Goal: Browse casually: Explore the website without a specific task or goal

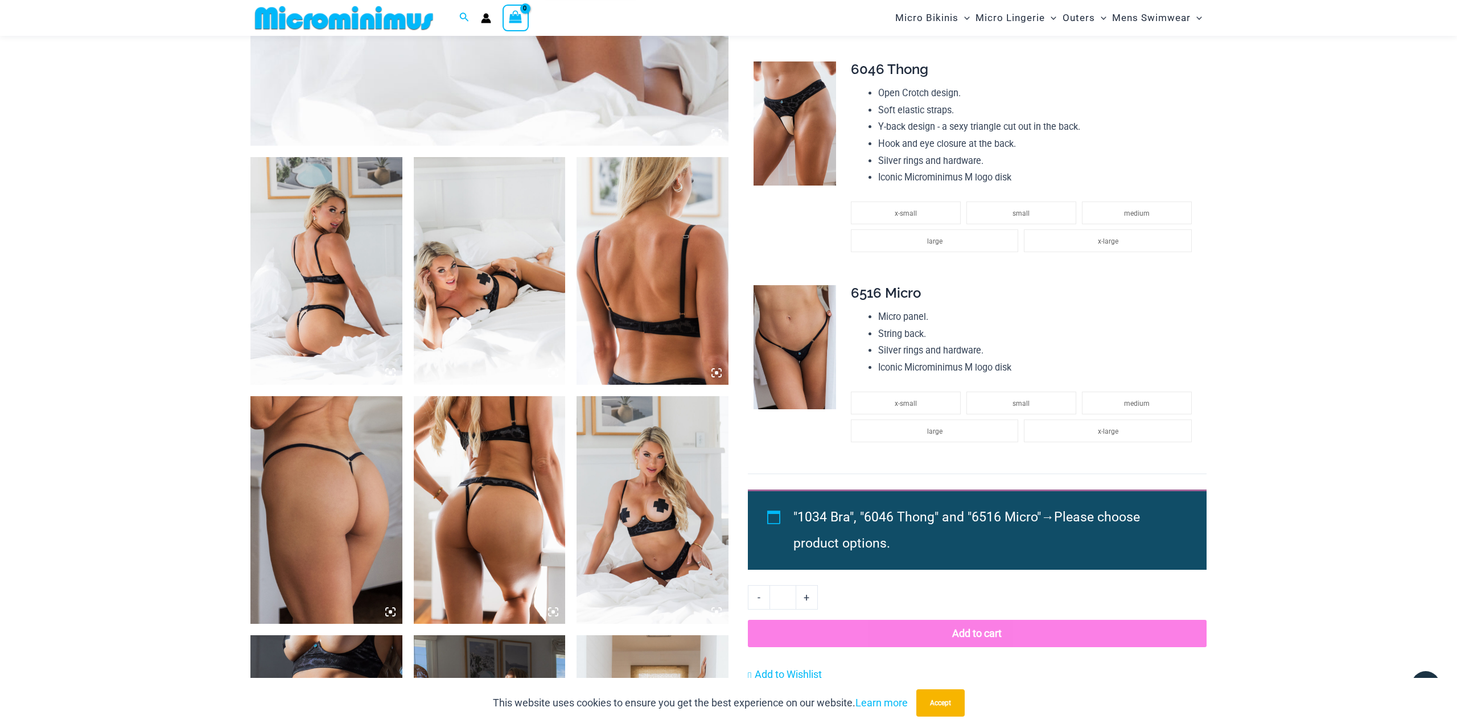
scroll to position [677, 0]
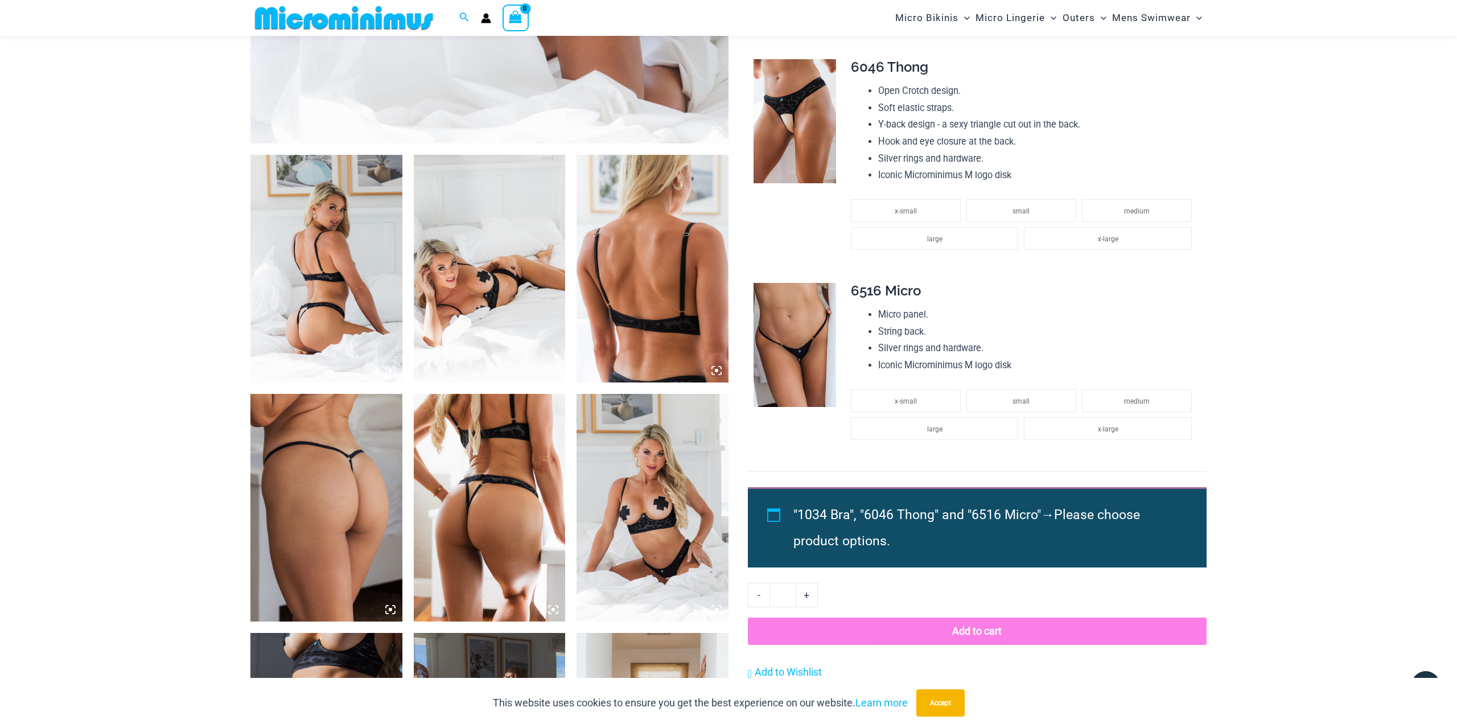
click at [334, 265] on img at bounding box center [326, 269] width 152 height 228
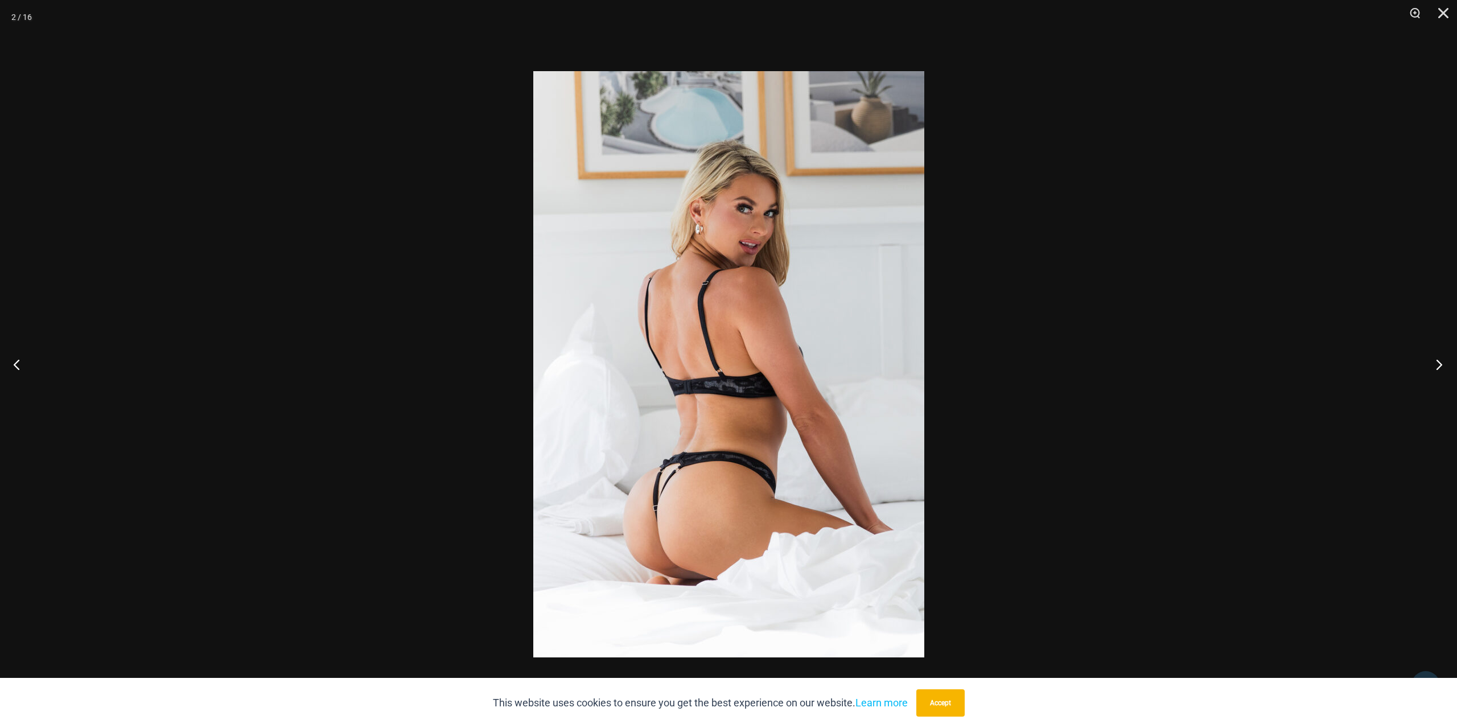
click at [1439, 368] on button "Next" at bounding box center [1435, 364] width 43 height 57
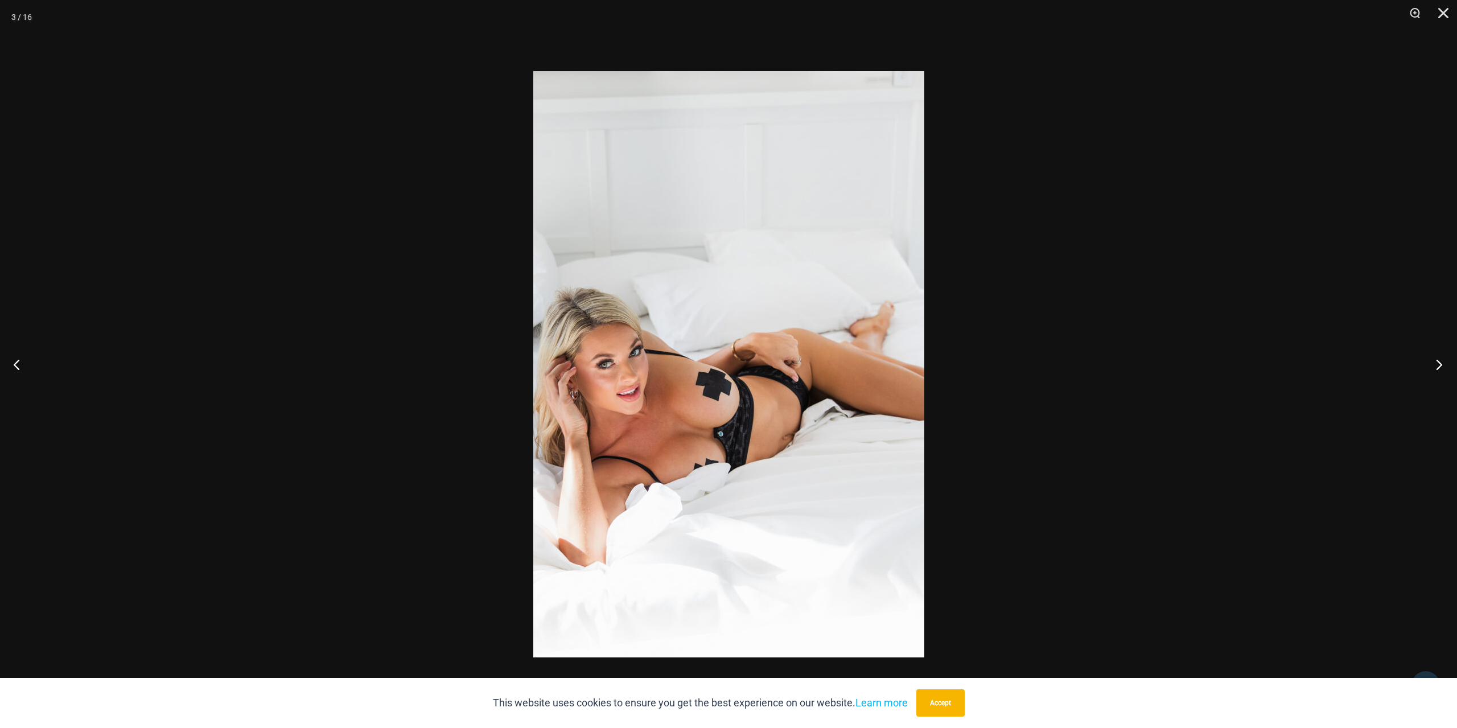
click at [1439, 368] on button "Next" at bounding box center [1435, 364] width 43 height 57
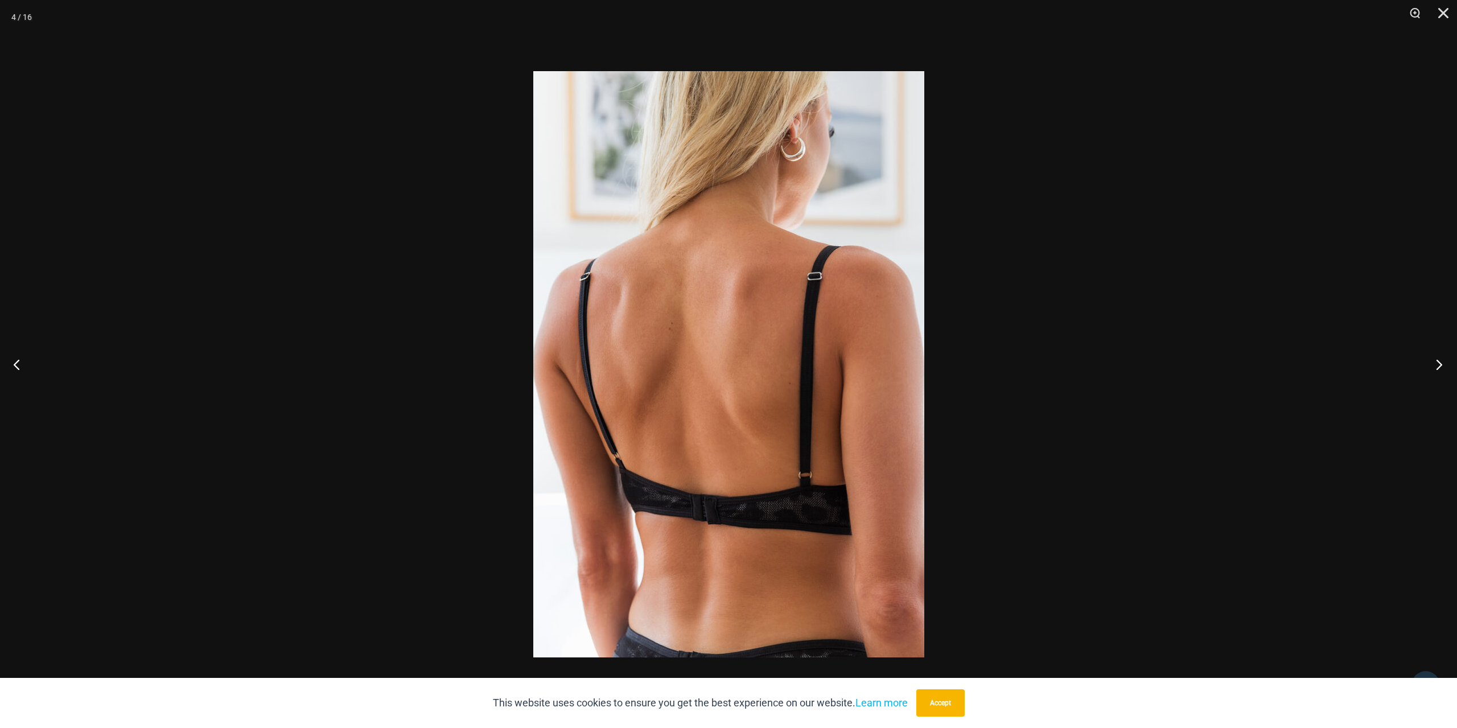
click at [1439, 368] on button "Next" at bounding box center [1435, 364] width 43 height 57
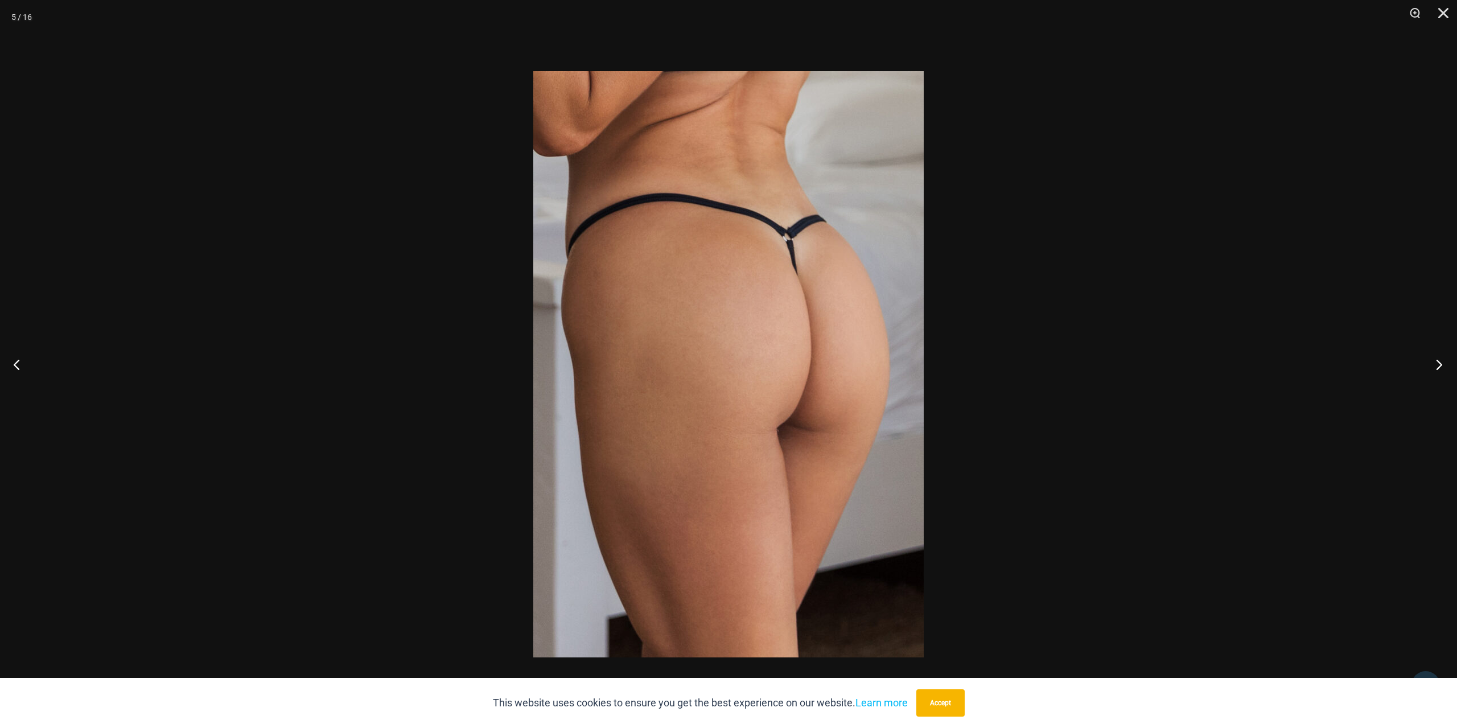
click at [1439, 368] on button "Next" at bounding box center [1435, 364] width 43 height 57
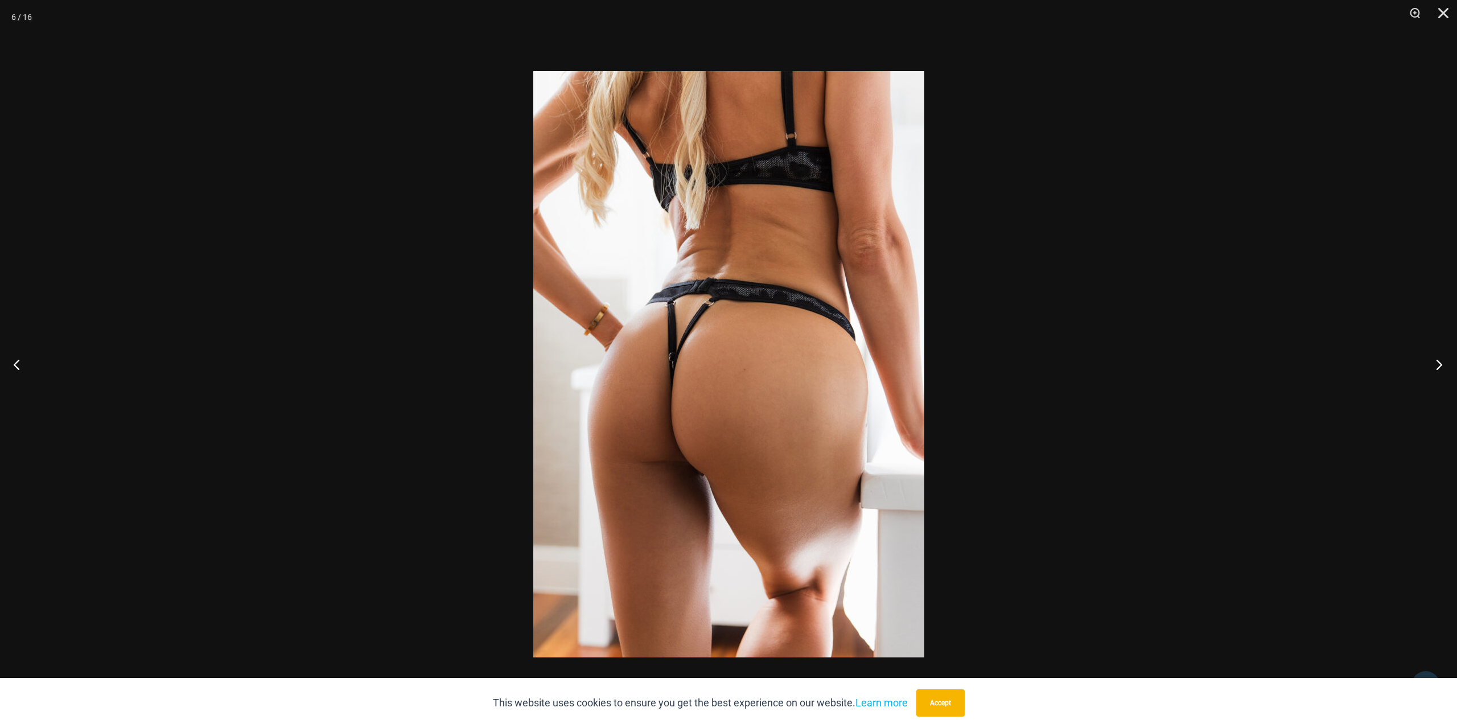
click at [1438, 368] on button "Next" at bounding box center [1435, 364] width 43 height 57
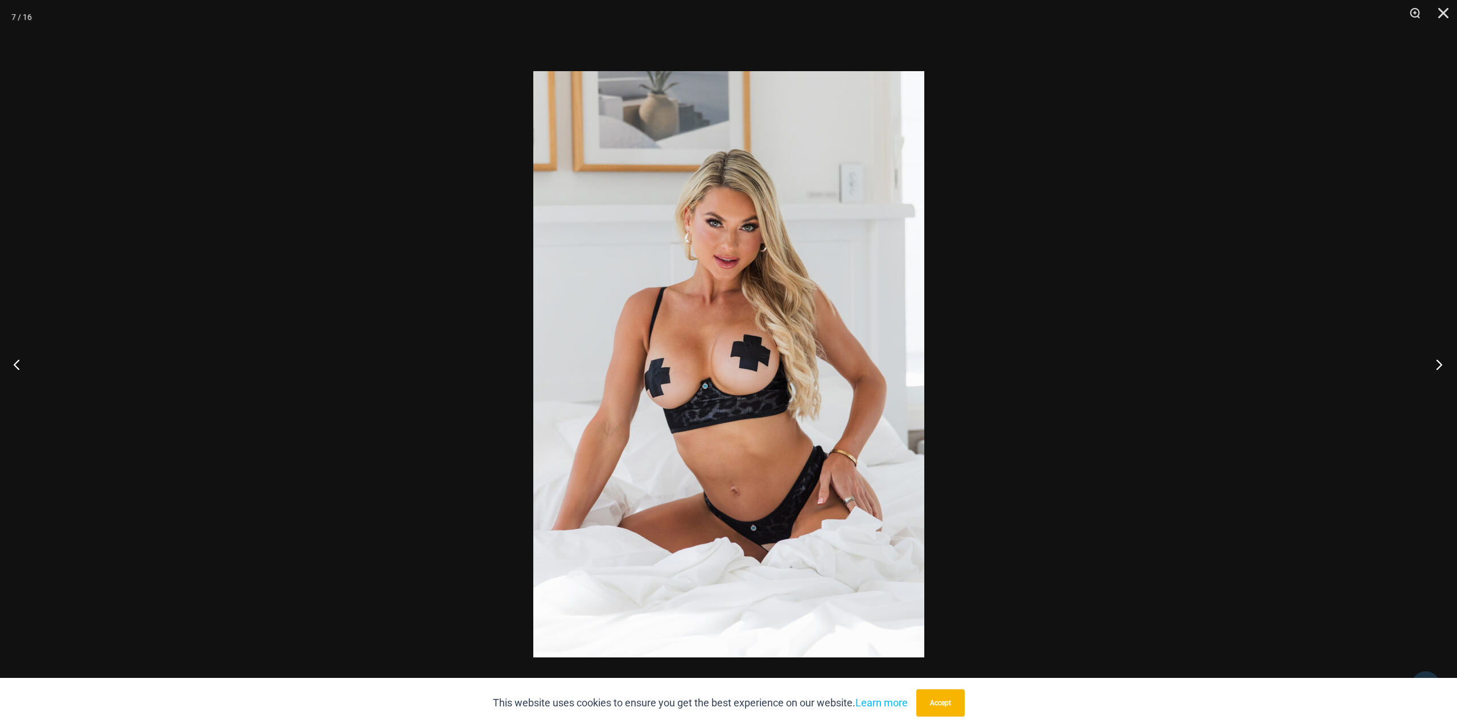
click at [1437, 368] on button "Next" at bounding box center [1435, 364] width 43 height 57
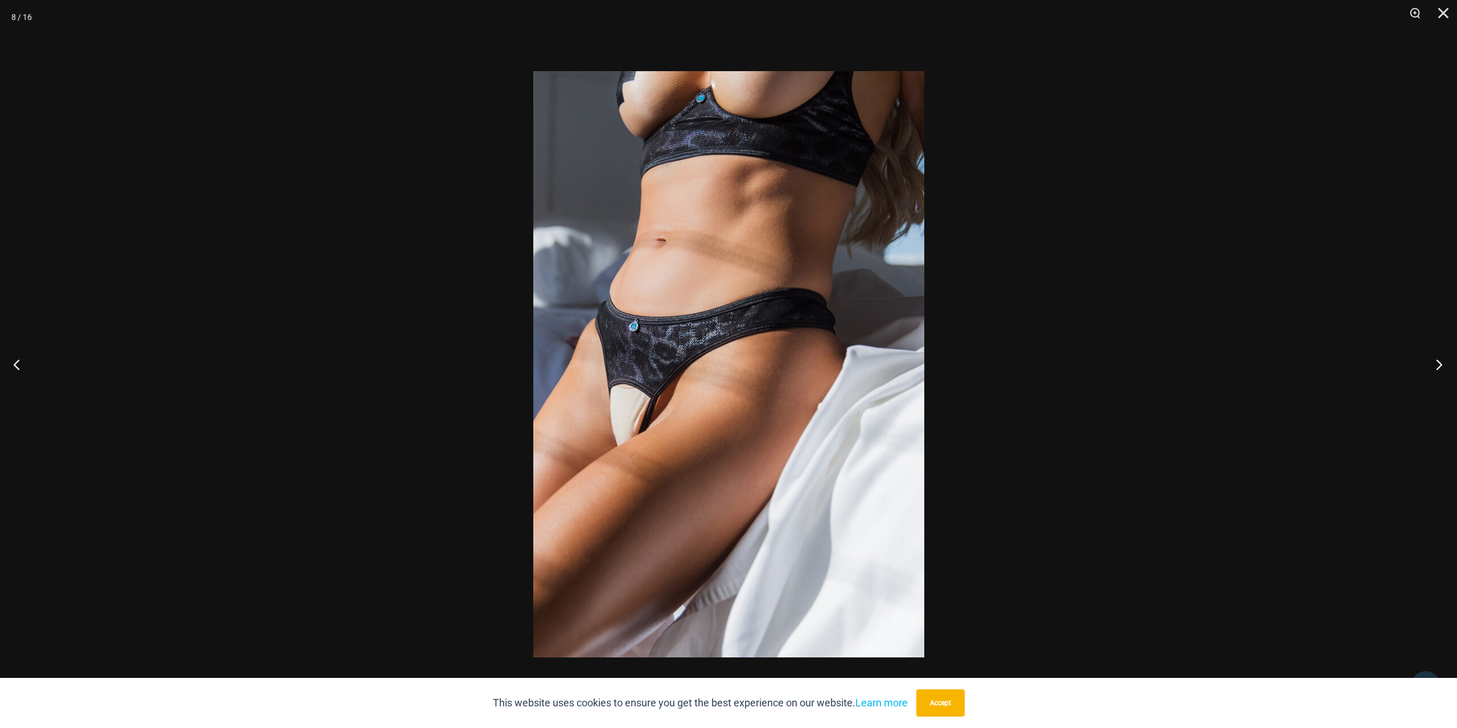
click at [1435, 368] on button "Next" at bounding box center [1435, 364] width 43 height 57
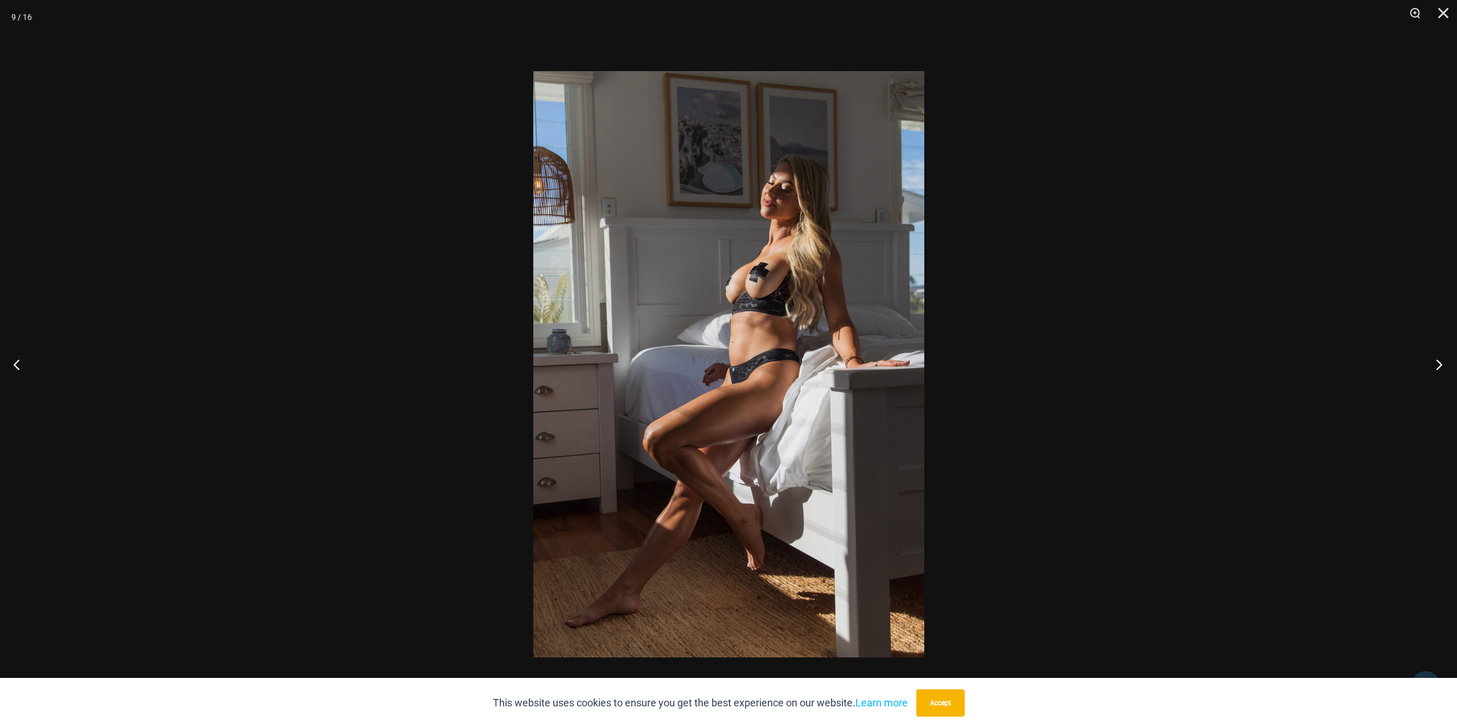
click at [1434, 369] on button "Next" at bounding box center [1435, 364] width 43 height 57
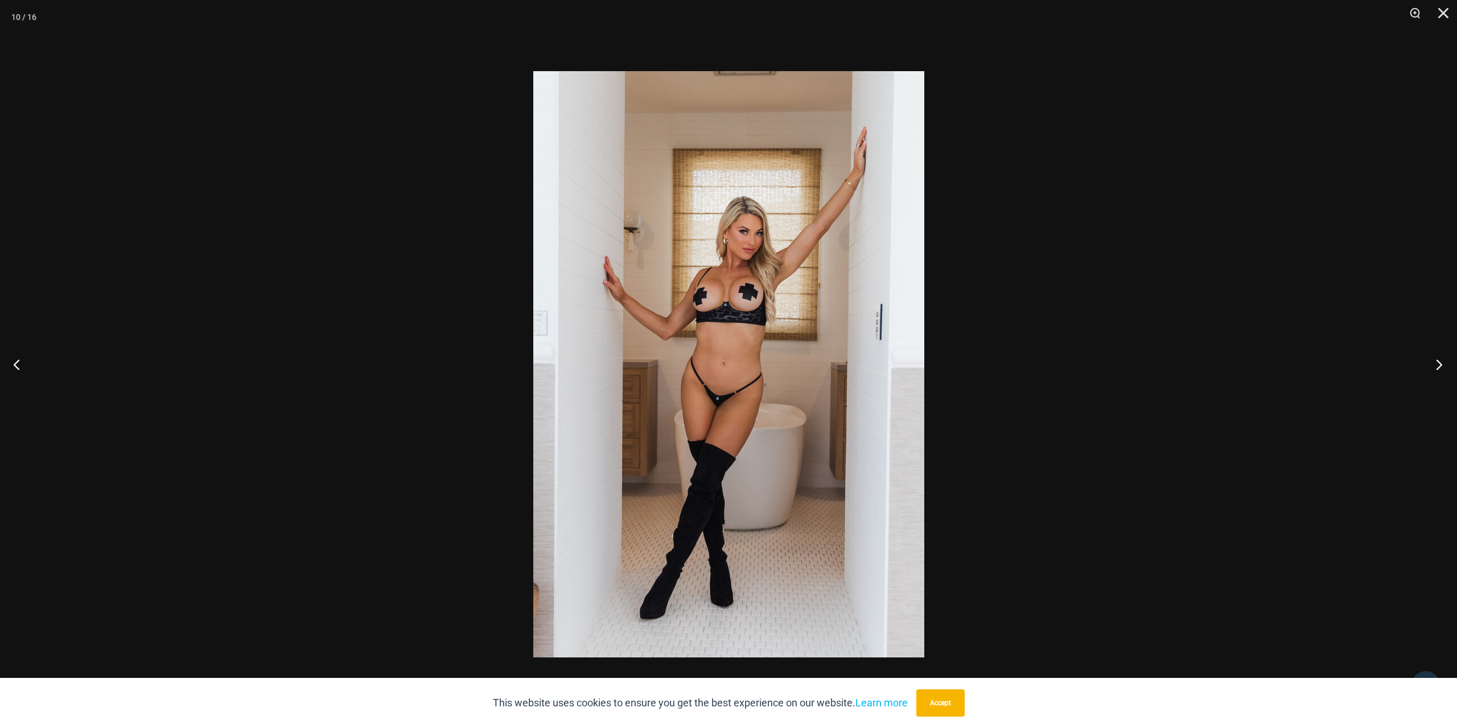
click at [1433, 369] on button "Next" at bounding box center [1435, 364] width 43 height 57
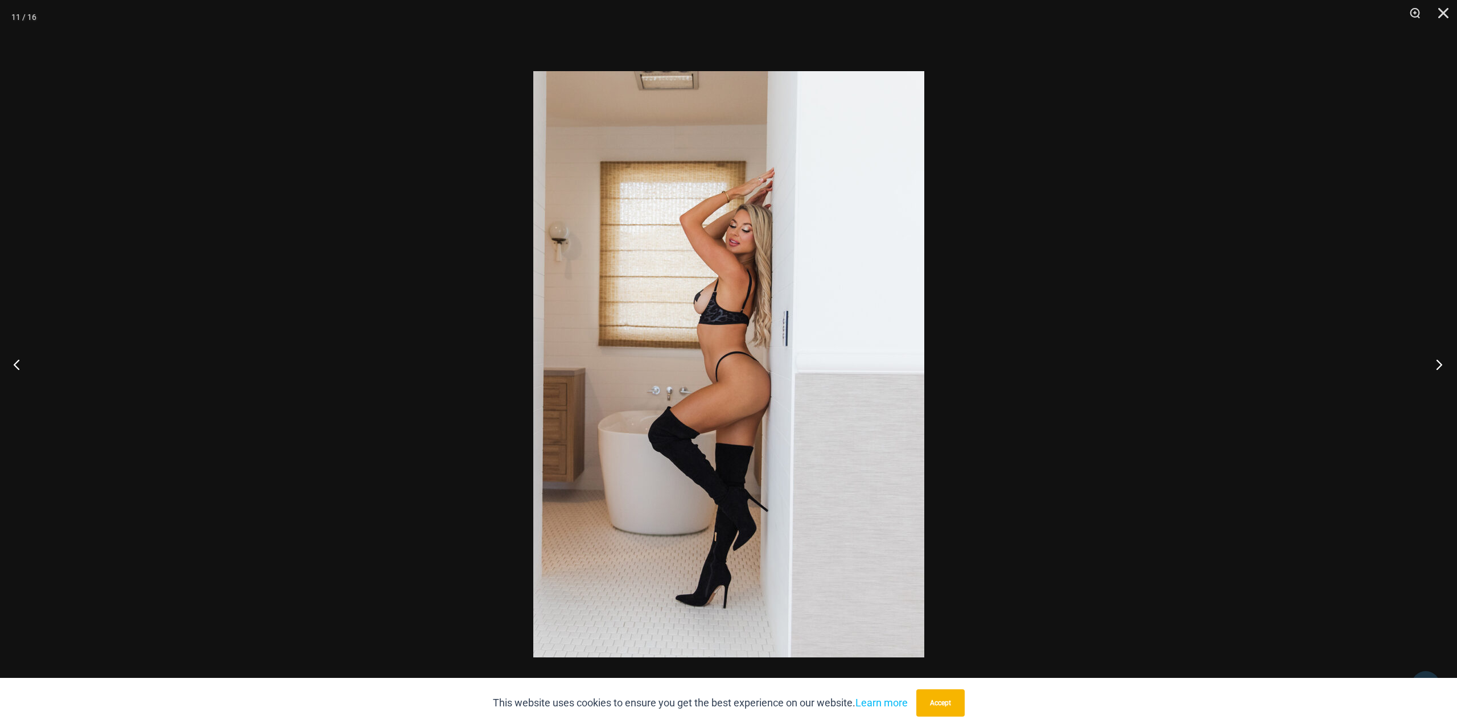
click at [1433, 369] on button "Next" at bounding box center [1435, 364] width 43 height 57
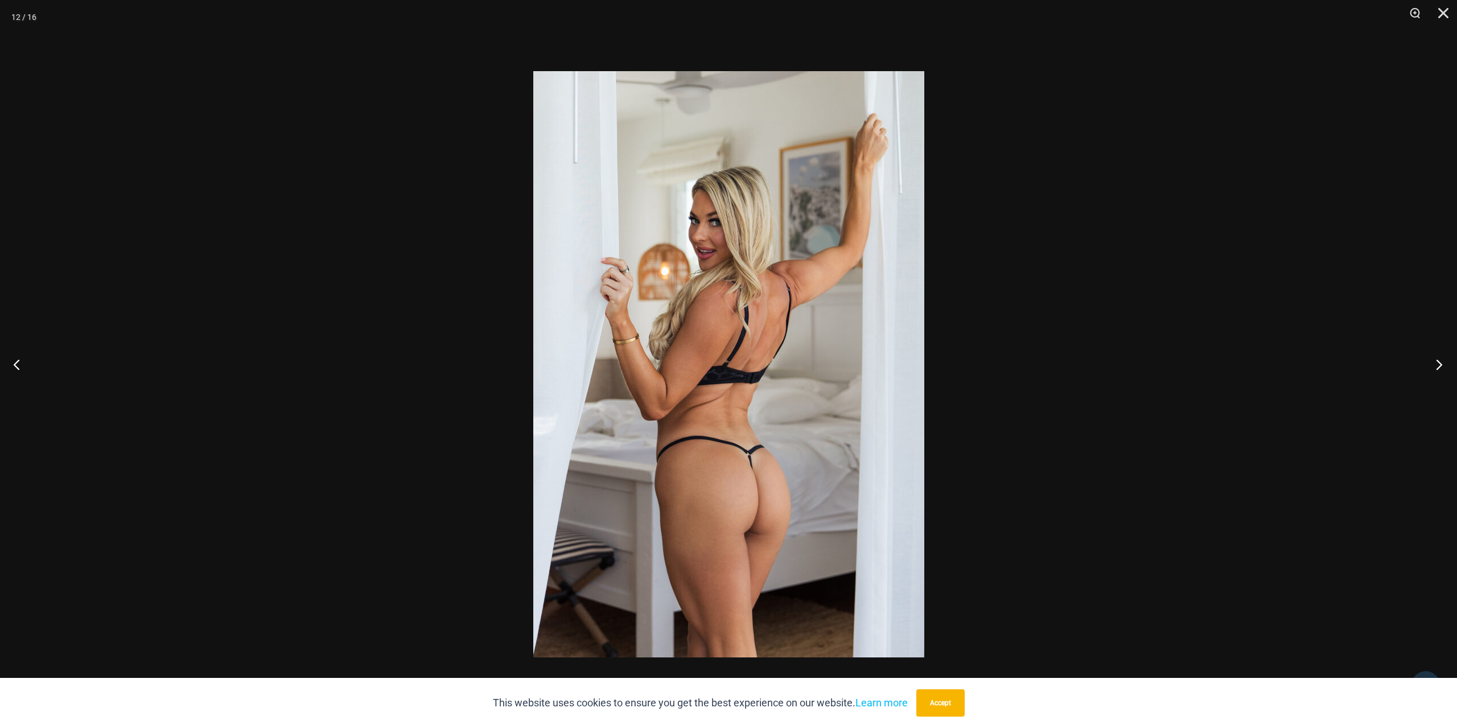
click at [1433, 369] on button "Next" at bounding box center [1435, 364] width 43 height 57
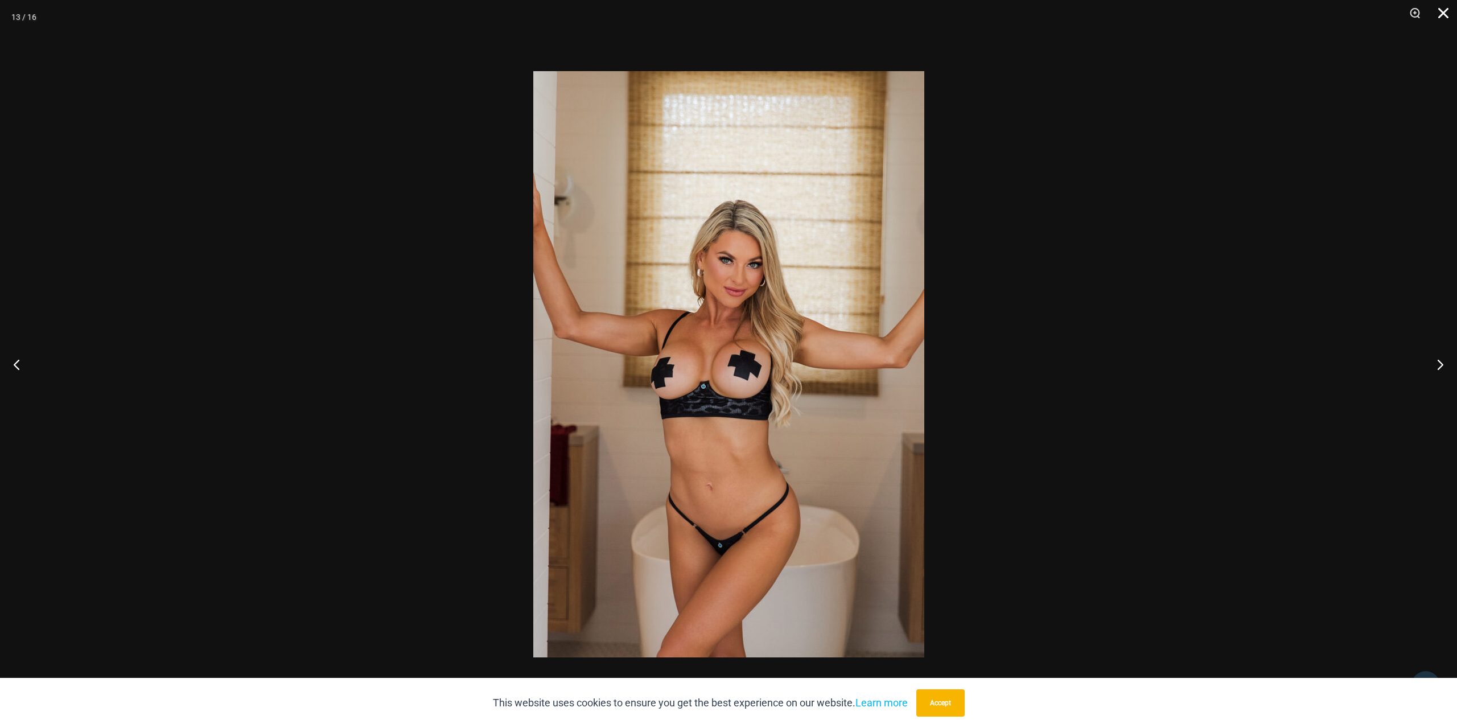
click at [1442, 18] on button "Close" at bounding box center [1439, 17] width 28 height 34
